Goal: Obtain resource: Download file/media

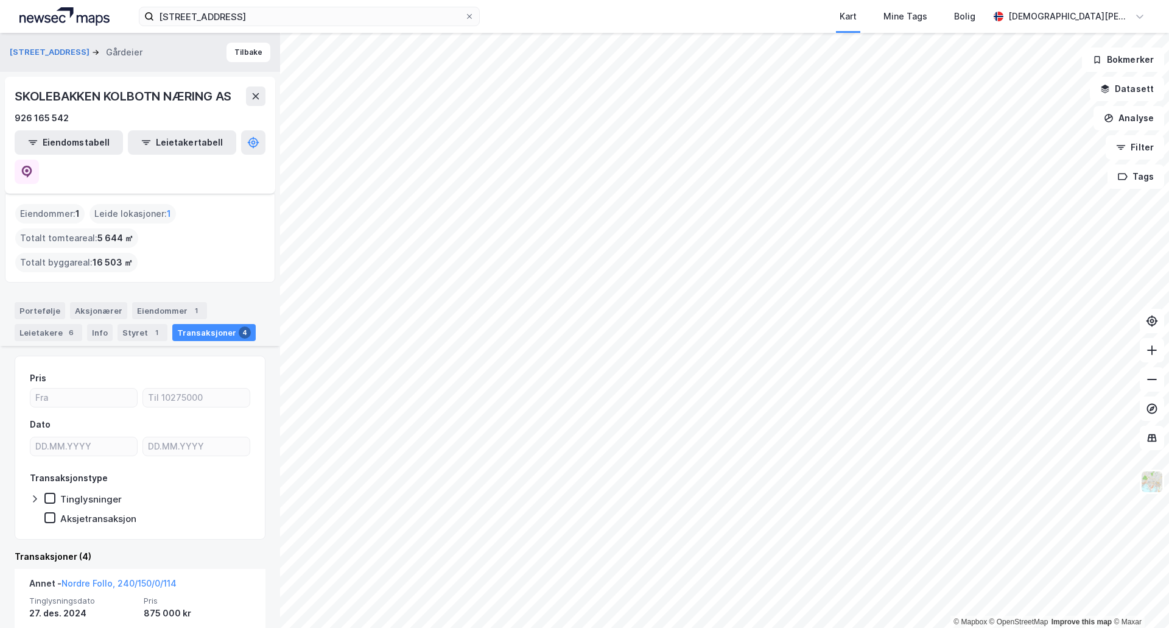
scroll to position [203, 0]
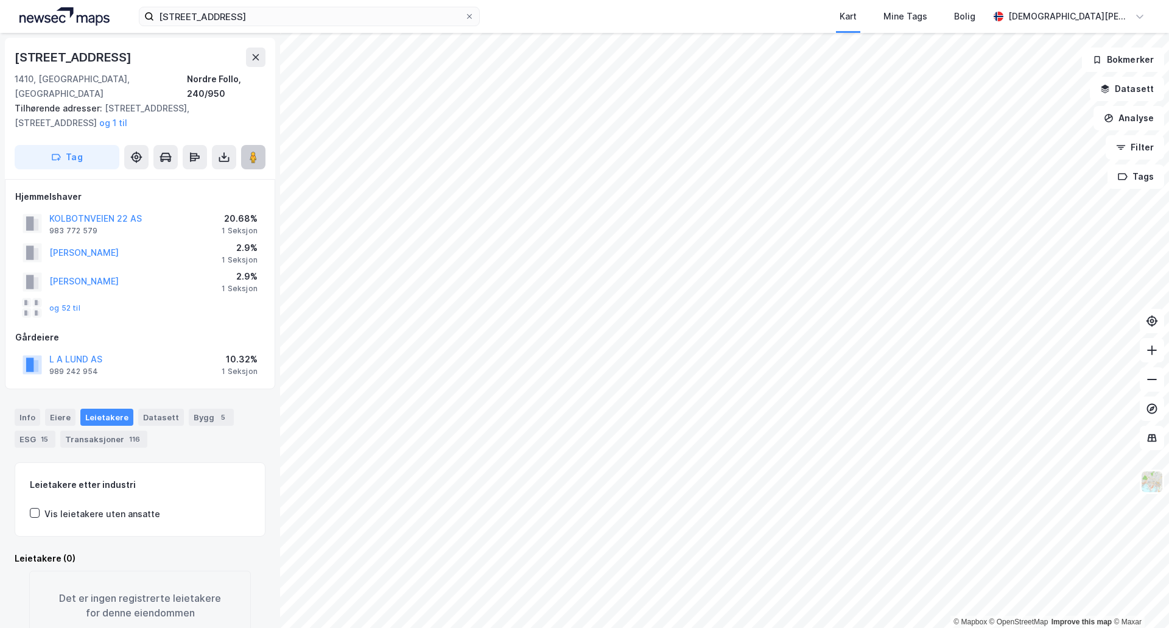
click at [261, 145] on button at bounding box center [253, 157] width 24 height 24
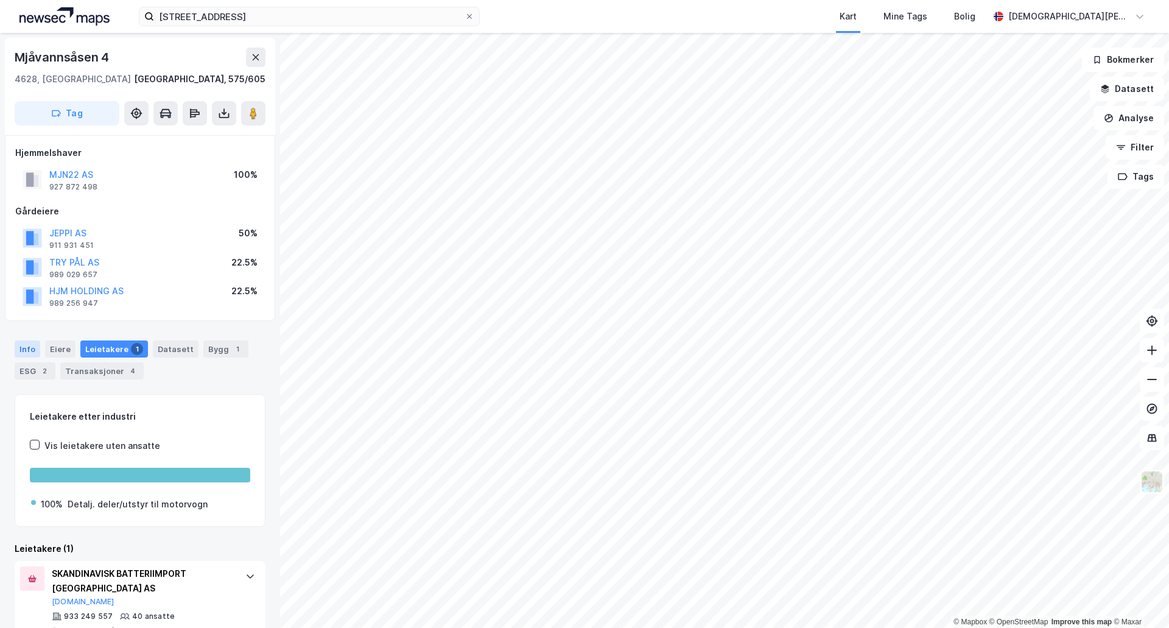
click at [19, 350] on div "Info" at bounding box center [28, 348] width 26 height 17
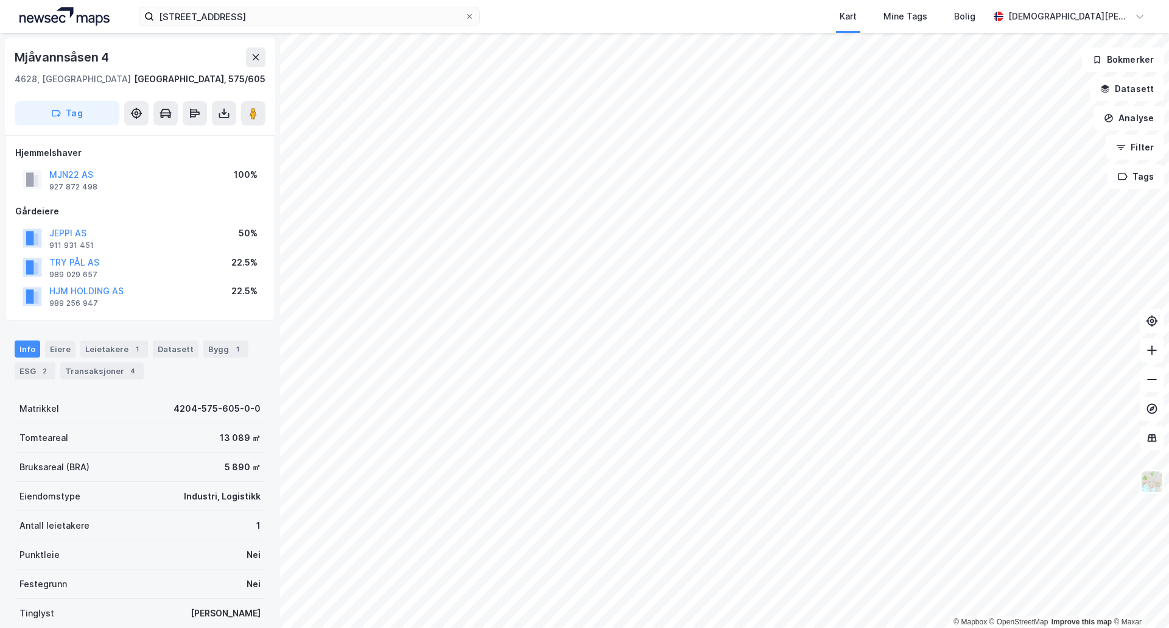
scroll to position [93, 0]
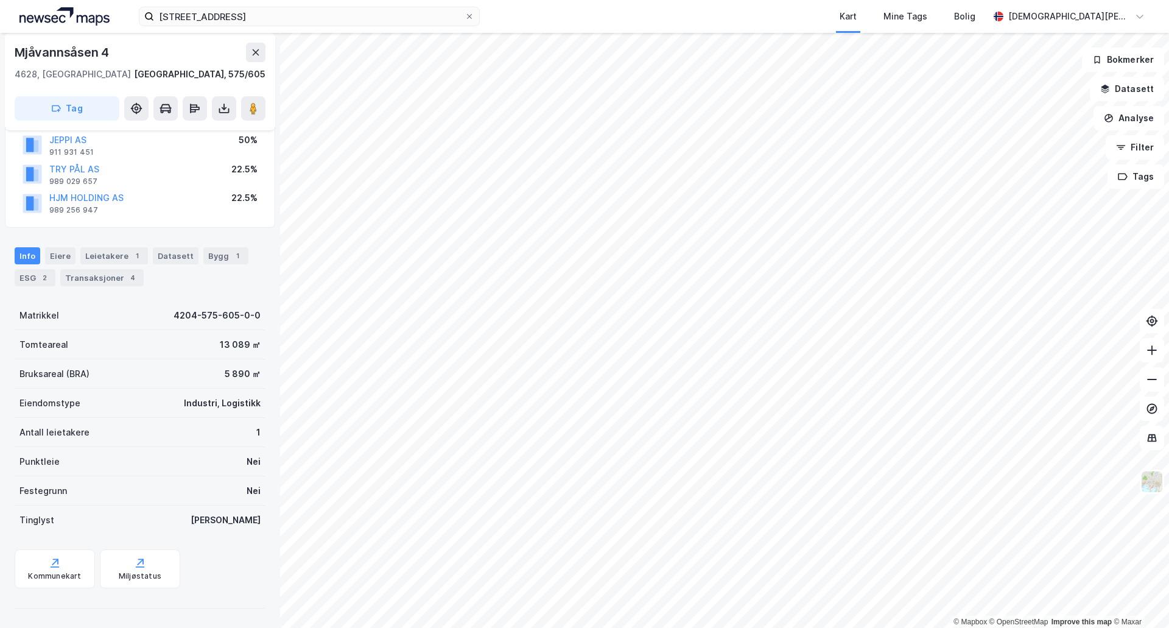
click at [84, 489] on div "Festegrunn Nei" at bounding box center [140, 490] width 251 height 29
click at [88, 489] on div "Festegrunn Nei" at bounding box center [140, 490] width 251 height 29
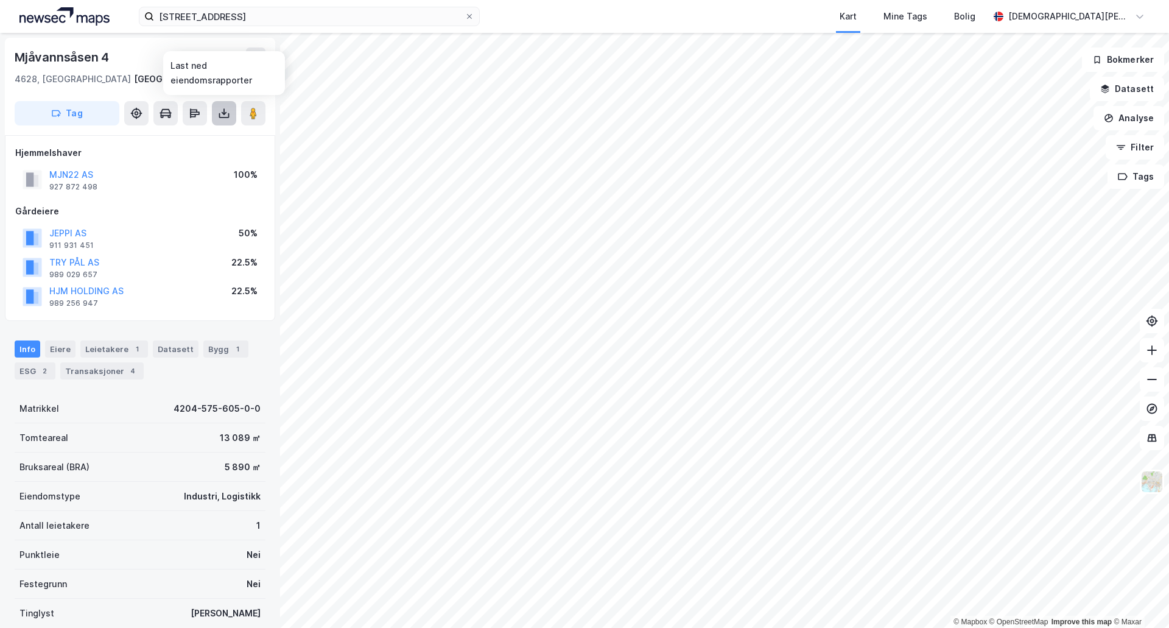
click at [222, 116] on icon at bounding box center [224, 113] width 12 height 12
click at [197, 142] on div "Last ned grunnbok" at bounding box center [163, 138] width 71 height 10
